Goal: Task Accomplishment & Management: Use online tool/utility

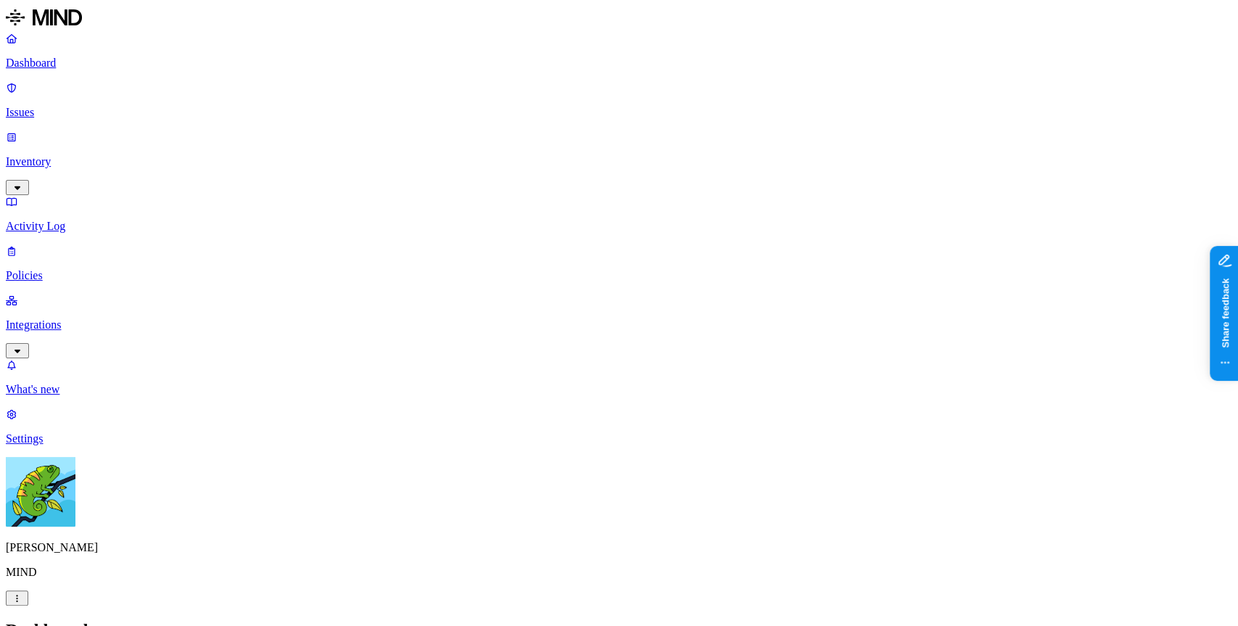
click at [140, 605] on html "Dashboard Issues Inventory Activity Log Policies Integrations What's new 1 Sett…" at bounding box center [619, 449] width 1238 height 899
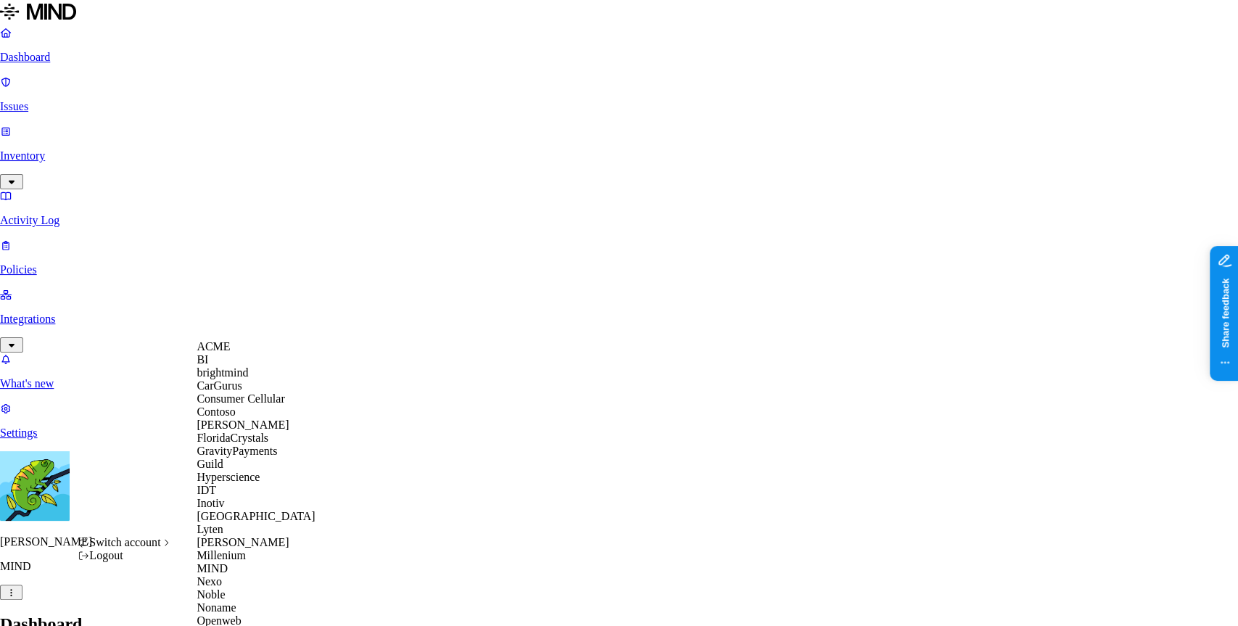
click at [158, 548] on span "Switch account" at bounding box center [124, 542] width 71 height 12
click at [225, 351] on span "ACME" at bounding box center [212, 346] width 33 height 12
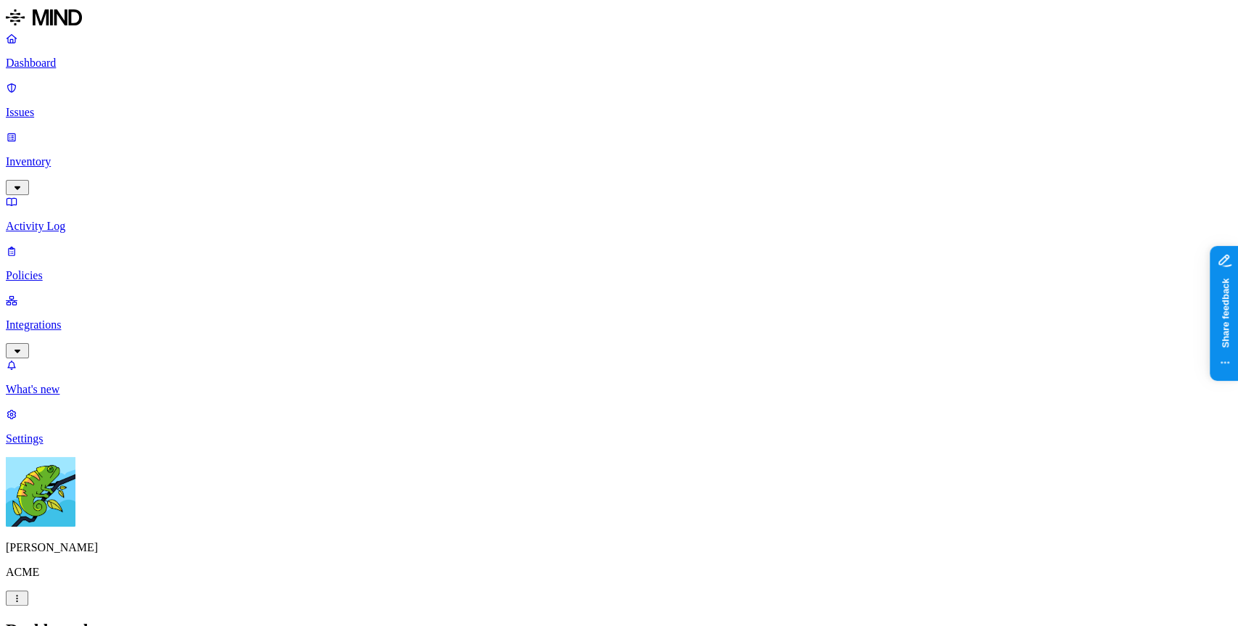
click at [86, 445] on p "Settings" at bounding box center [619, 438] width 1226 height 13
click at [72, 294] on link "Integrations" at bounding box center [619, 325] width 1226 height 62
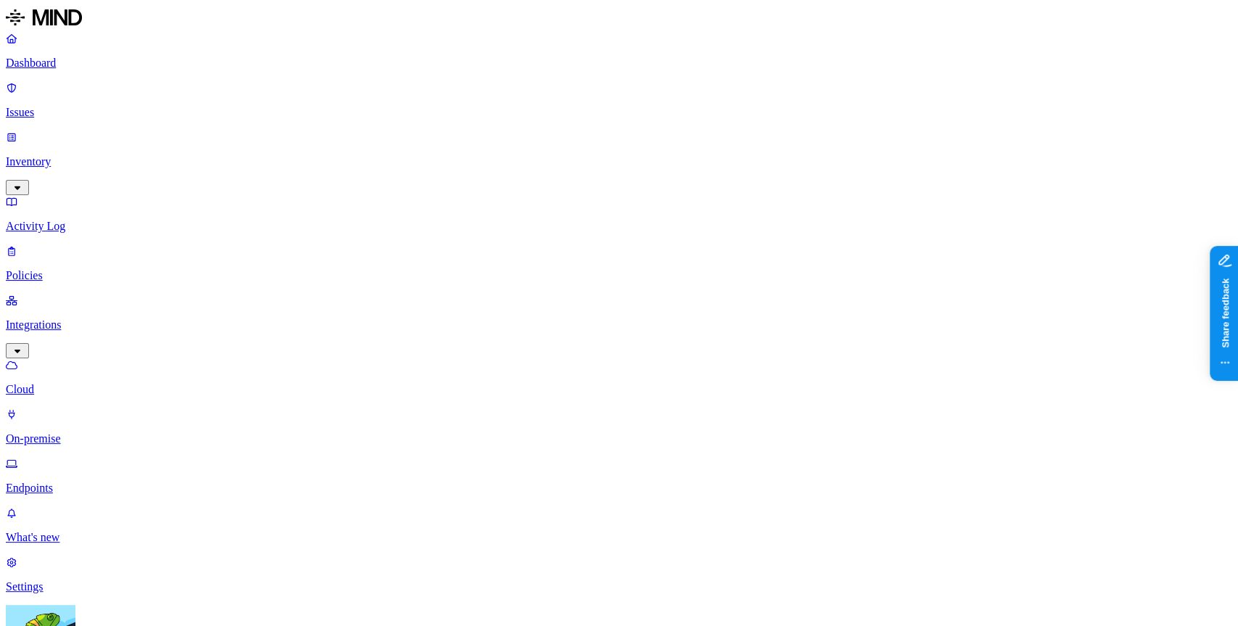
click at [35, 457] on link "Endpoints" at bounding box center [619, 476] width 1226 height 38
